Goal: Check status

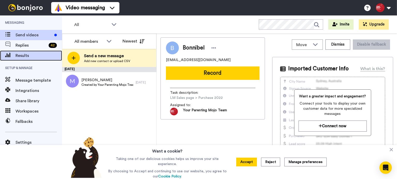
click at [37, 58] on span "Results" at bounding box center [38, 56] width 46 height 6
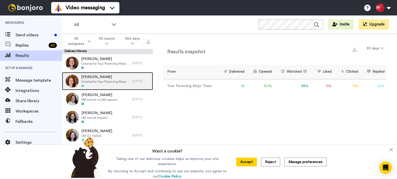
click at [110, 77] on span "[PERSON_NAME]" at bounding box center [105, 77] width 49 height 5
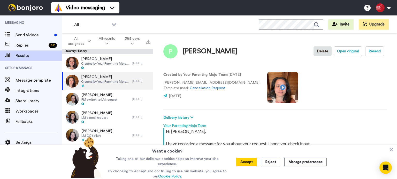
type textarea "x"
